Goal: Check status: Check status

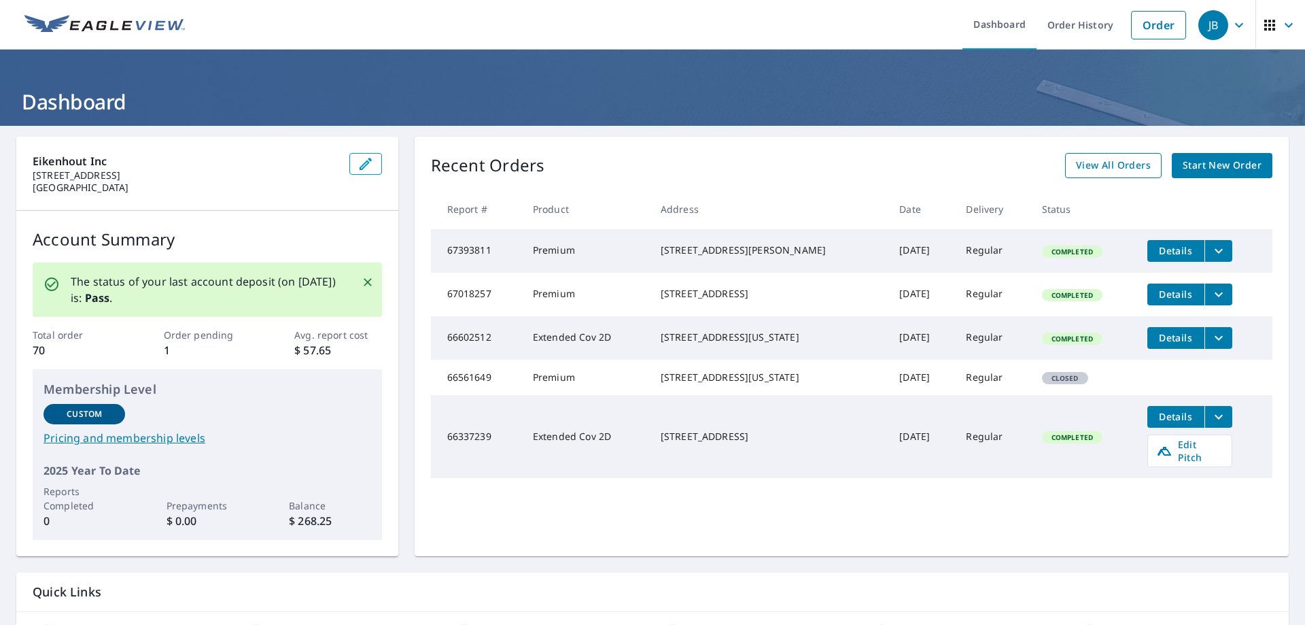
click at [1116, 173] on span "View All Orders" at bounding box center [1113, 165] width 75 height 17
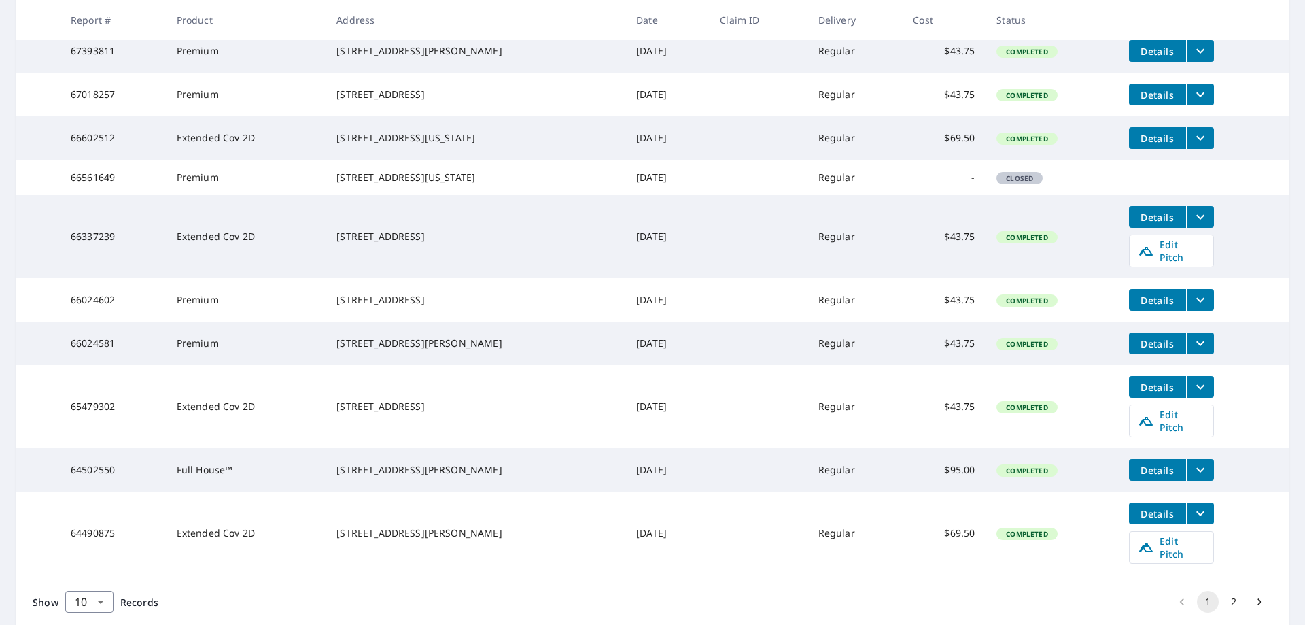
scroll to position [339, 0]
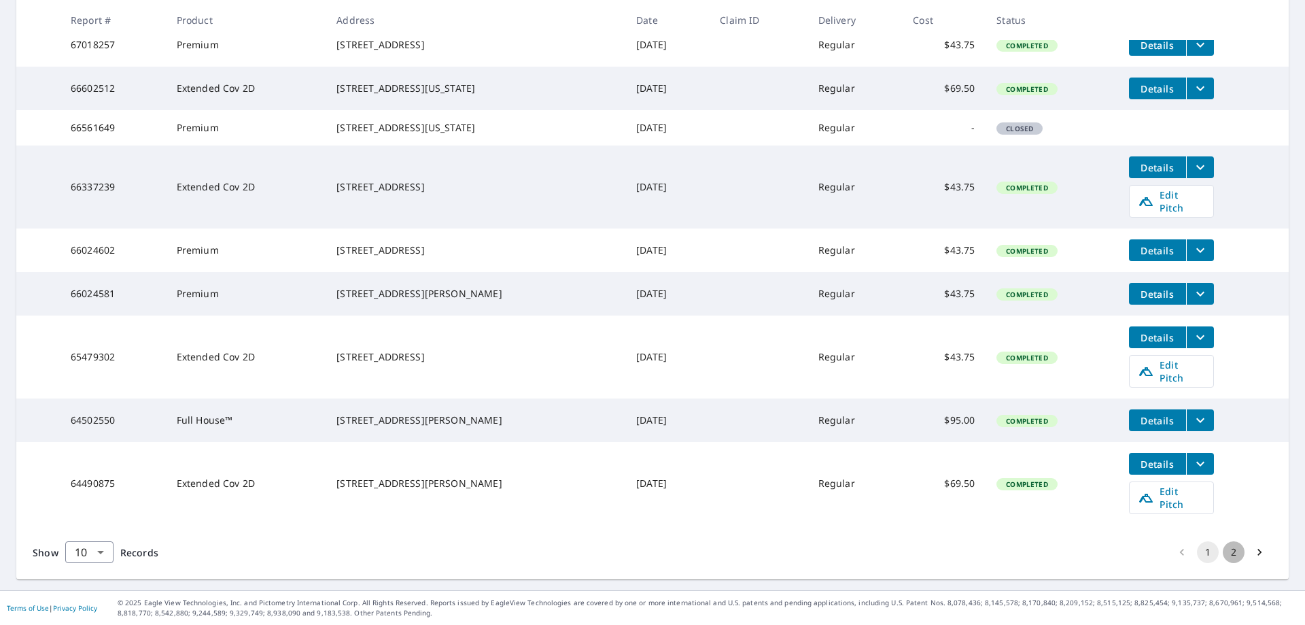
click at [1224, 553] on button "2" at bounding box center [1234, 552] width 22 height 22
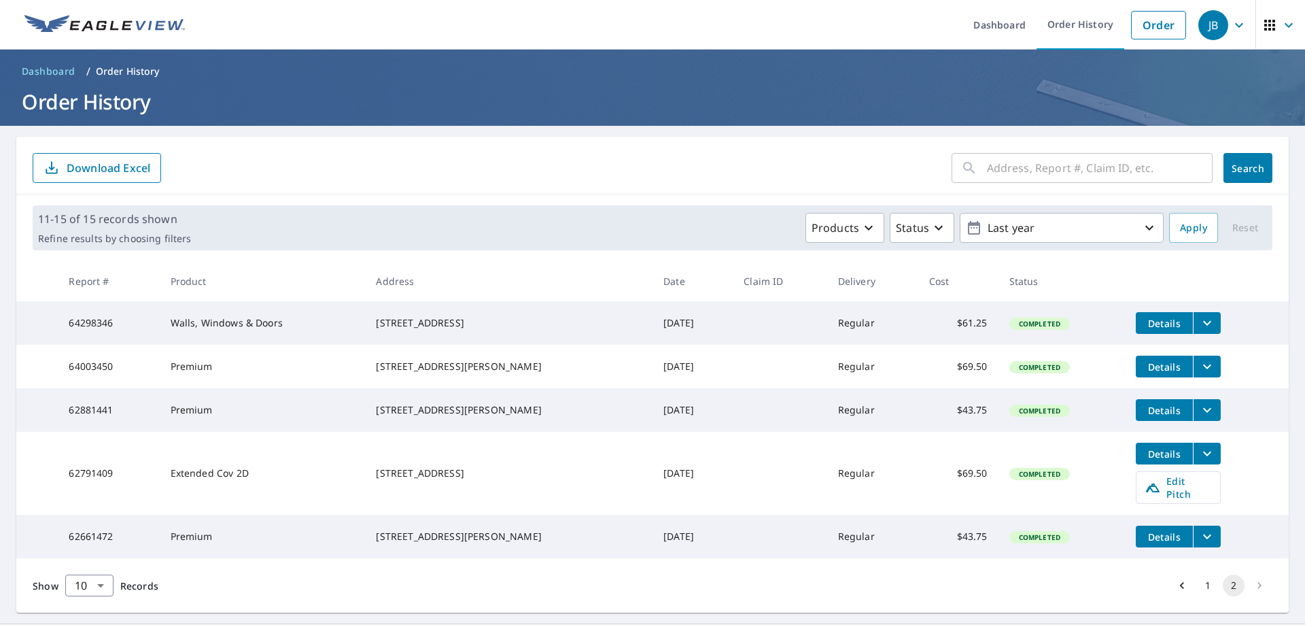
scroll to position [46, 0]
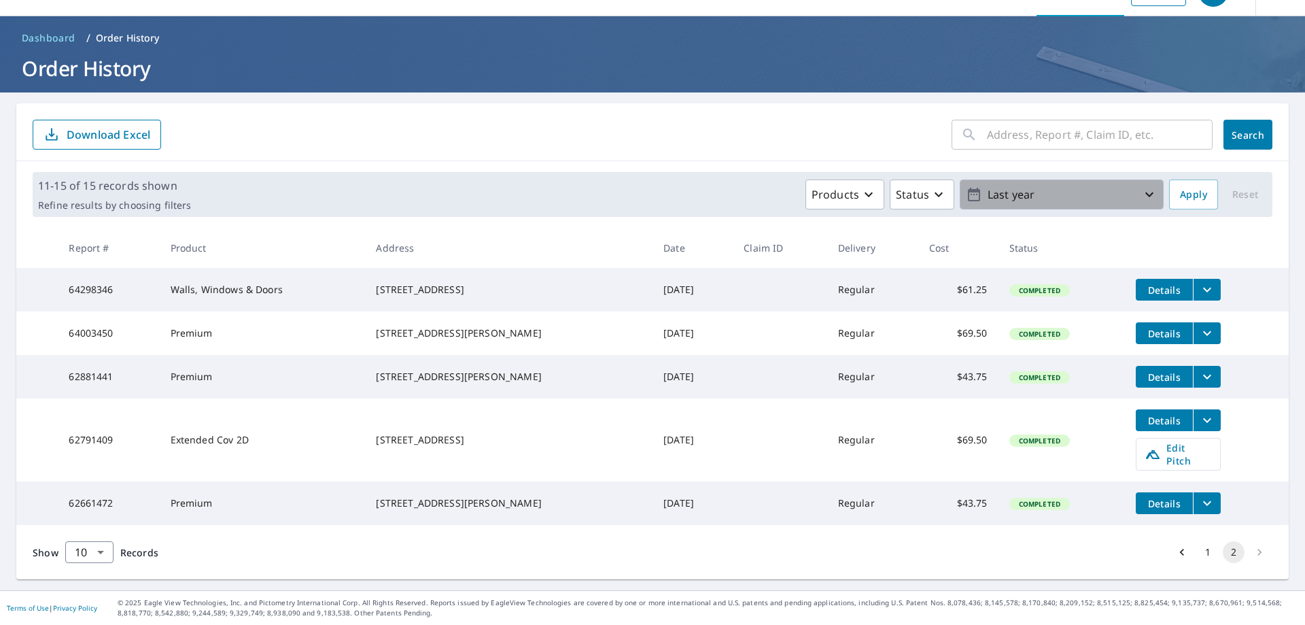
click at [1127, 183] on p "Last year" at bounding box center [1061, 195] width 159 height 24
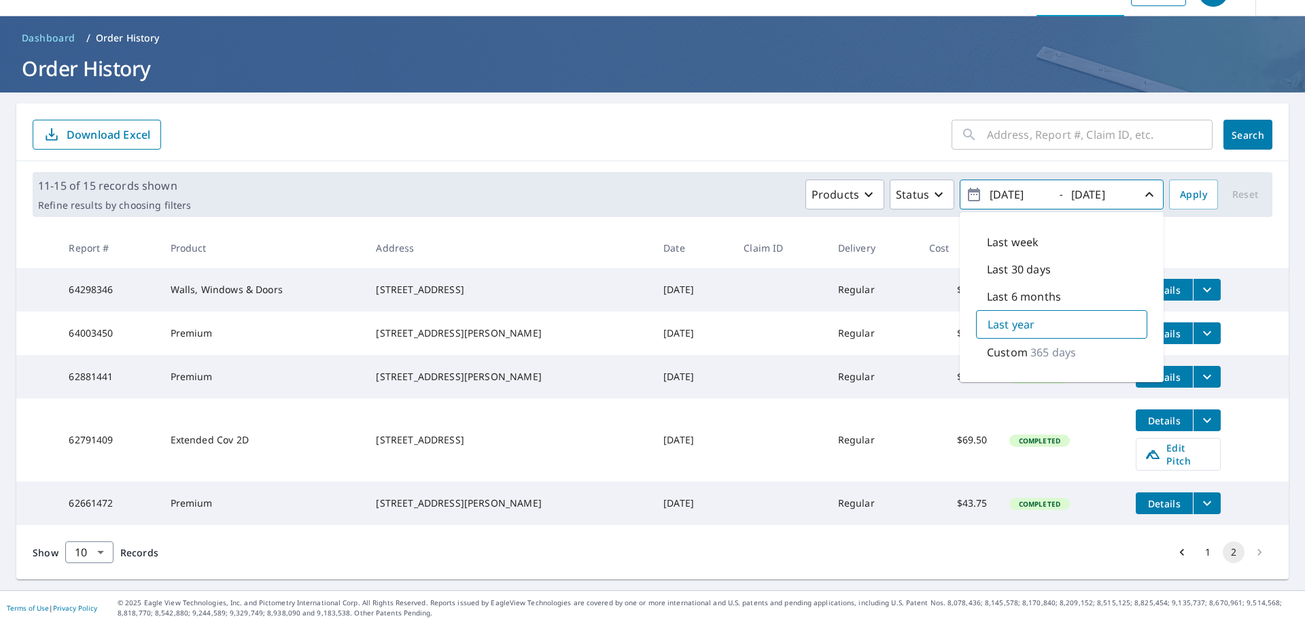
click at [1037, 344] on p "365 days" at bounding box center [1054, 352] width 46 height 16
click at [966, 186] on icon "button" at bounding box center [974, 194] width 16 height 16
click at [1031, 185] on input "[DATE]" at bounding box center [1019, 195] width 67 height 22
click at [1028, 184] on input "[DATE]" at bounding box center [1019, 195] width 67 height 22
click at [1199, 228] on th at bounding box center [1207, 248] width 164 height 40
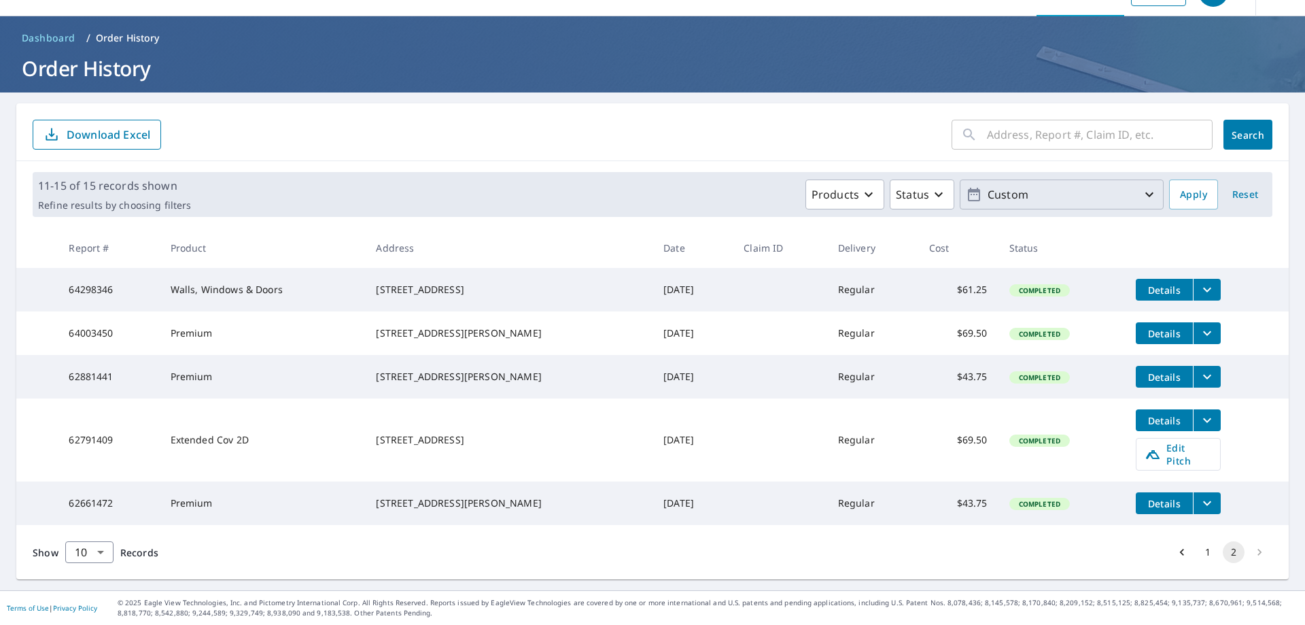
click at [1099, 183] on p "Custom" at bounding box center [1061, 195] width 159 height 24
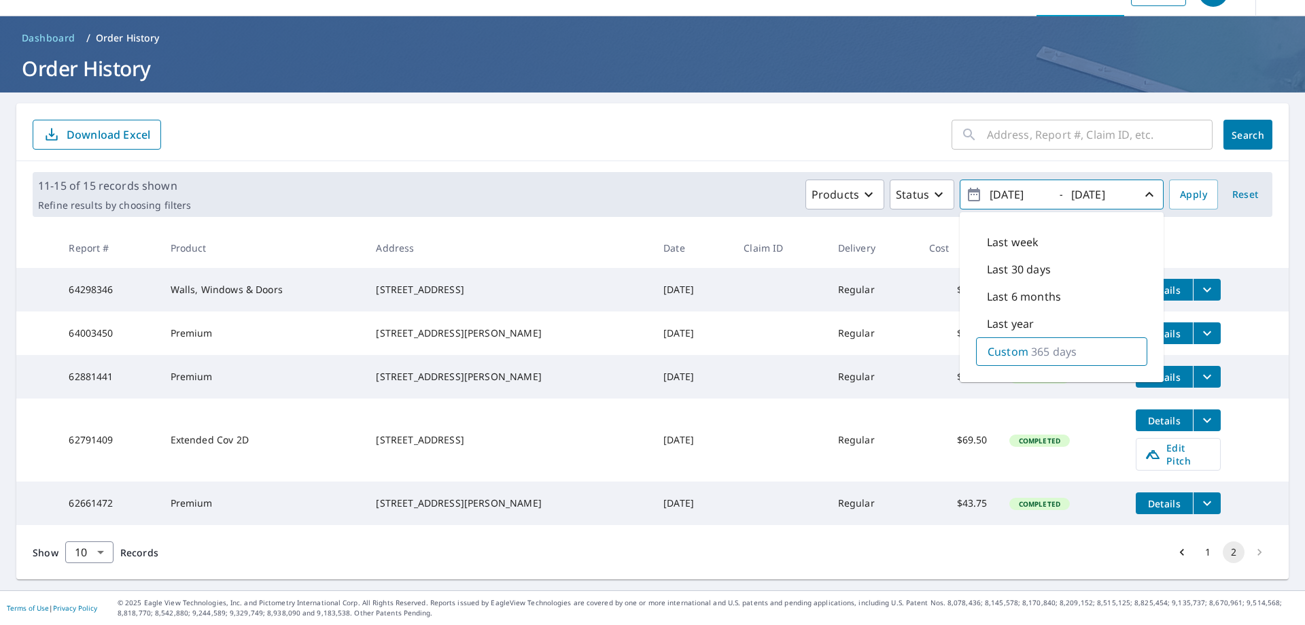
click at [1001, 315] on p "Last year" at bounding box center [1010, 323] width 47 height 16
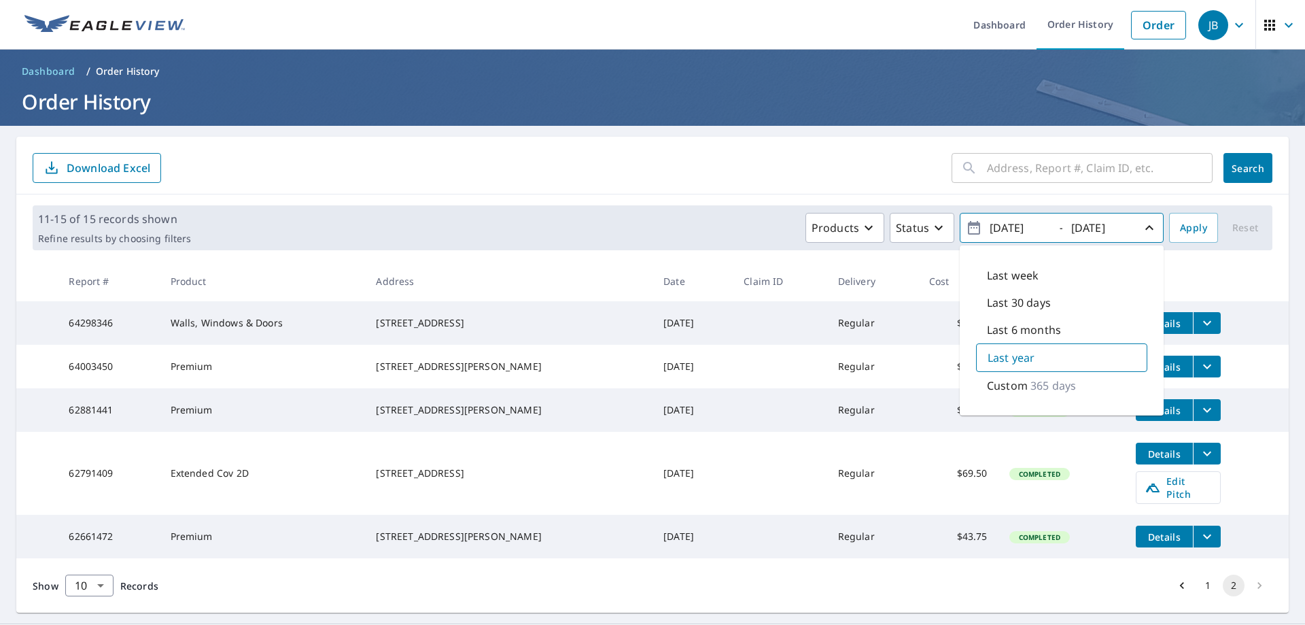
click at [1141, 167] on input "text" at bounding box center [1100, 168] width 226 height 38
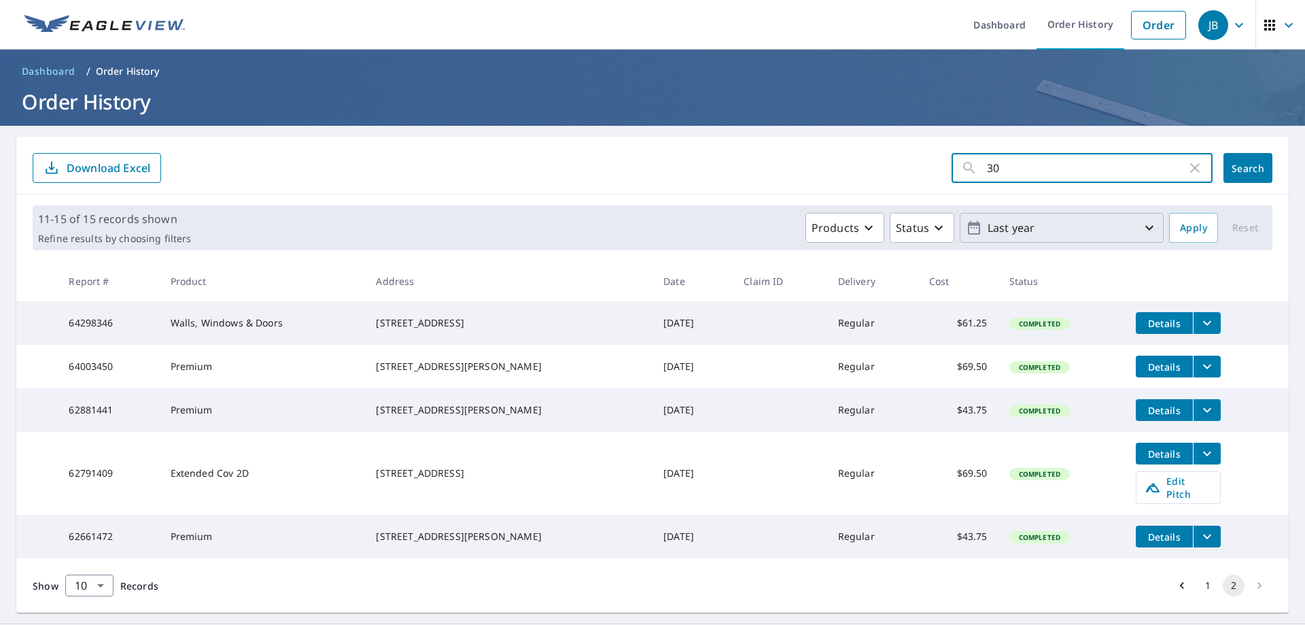
type input "3"
type input "430"
click button "Search" at bounding box center [1248, 168] width 49 height 30
